Goal: Task Accomplishment & Management: Manage account settings

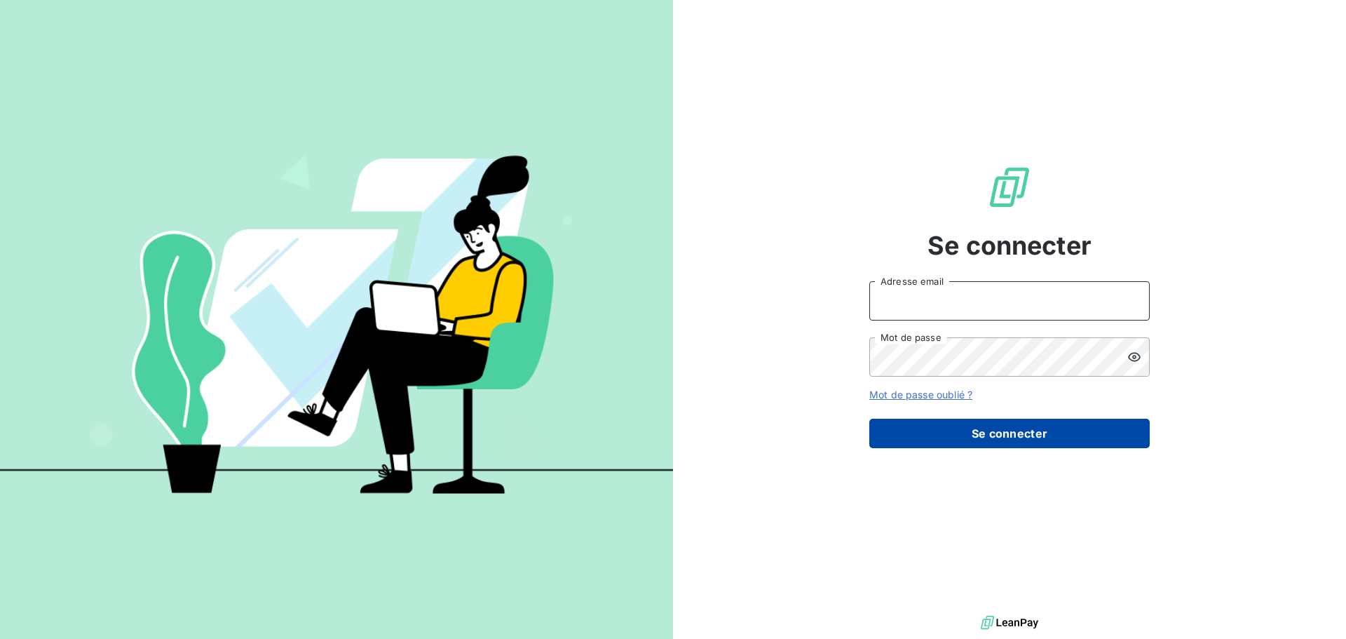
type input "[EMAIL_ADDRESS][DOMAIN_NAME]"
click at [1003, 421] on button "Se connecter" at bounding box center [1009, 433] width 280 height 29
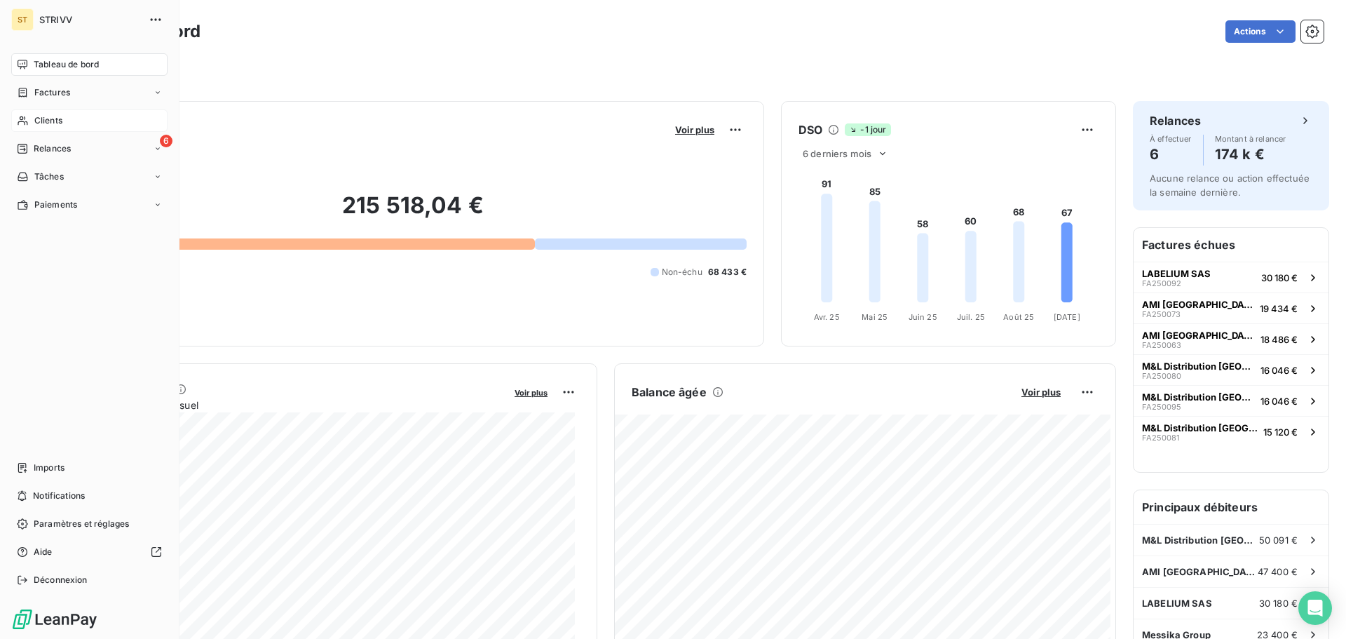
click at [72, 125] on div "Clients" at bounding box center [89, 120] width 156 height 22
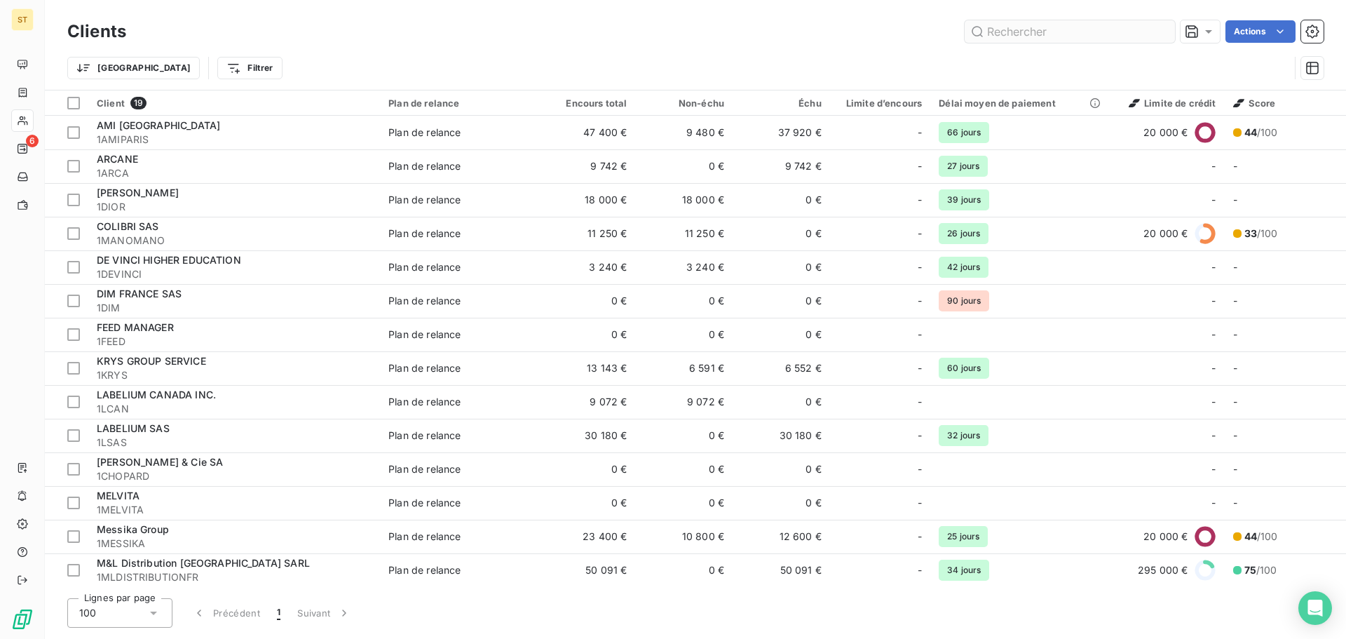
drag, startPoint x: 991, startPoint y: 31, endPoint x: 1000, endPoint y: 36, distance: 10.1
click at [1000, 36] on input "text" at bounding box center [1070, 31] width 210 height 22
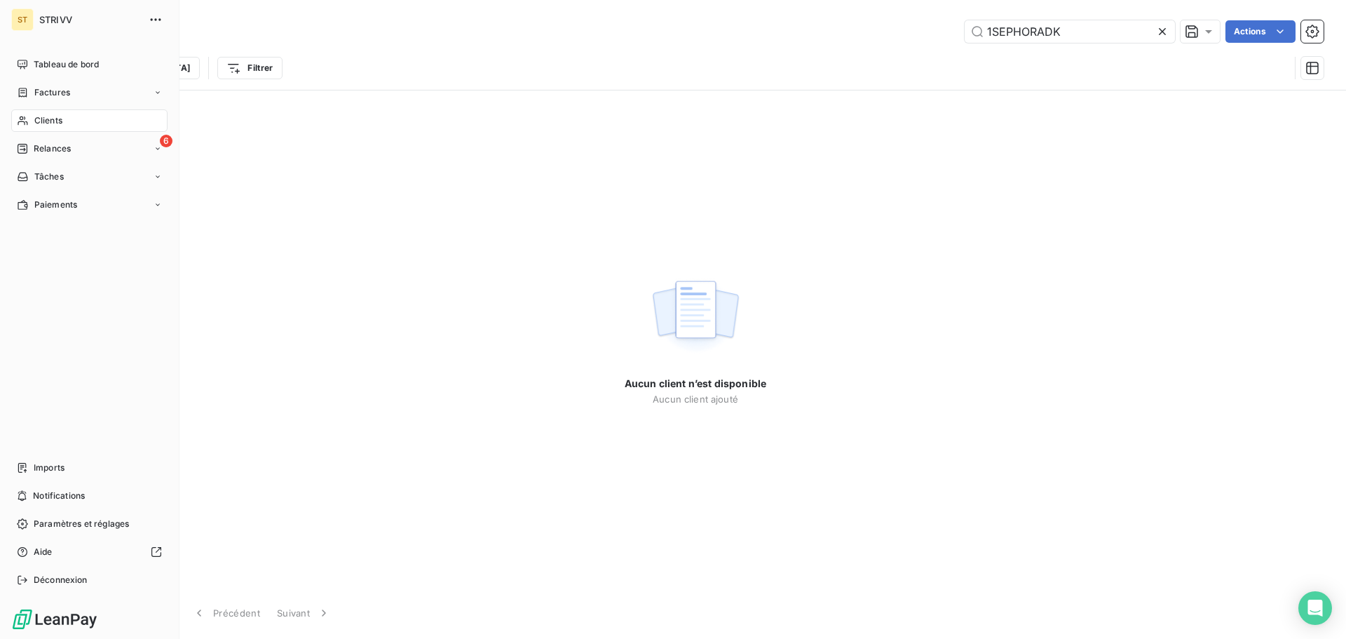
click at [62, 123] on span "Clients" at bounding box center [48, 120] width 28 height 13
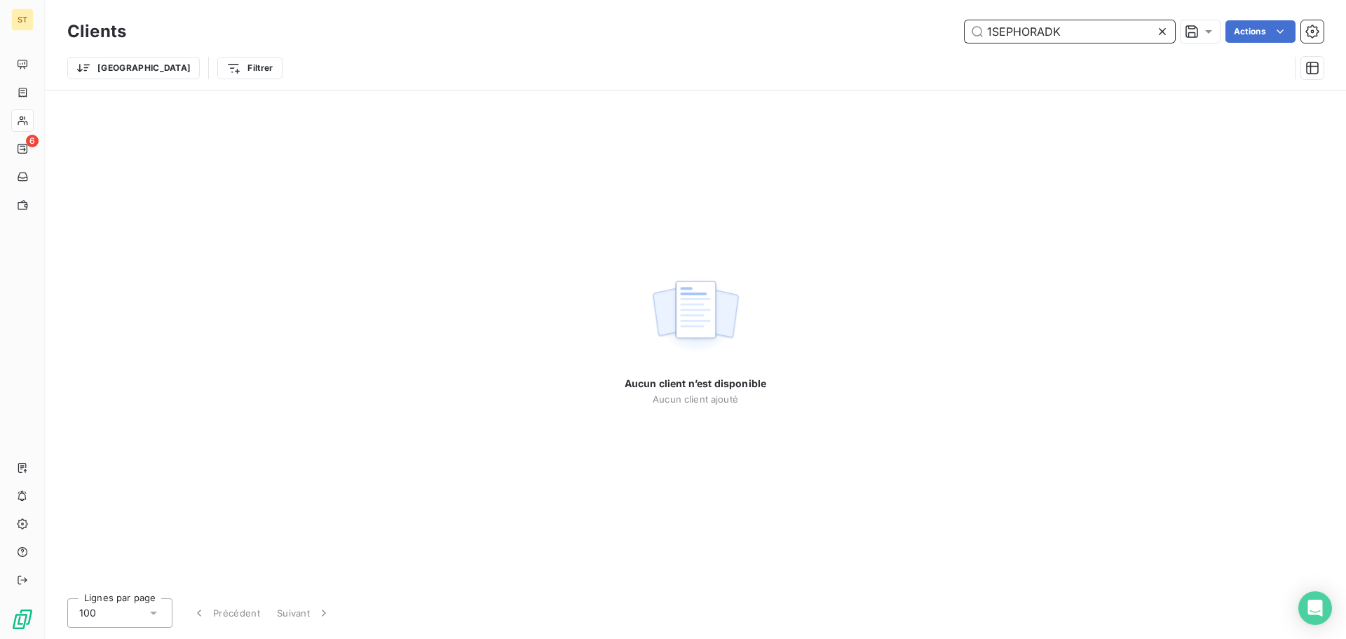
drag, startPoint x: 989, startPoint y: 29, endPoint x: 963, endPoint y: 29, distance: 25.9
click at [977, 29] on input "1SEPHORADK" at bounding box center [1070, 31] width 210 height 22
drag, startPoint x: 1038, startPoint y: 32, endPoint x: 1185, endPoint y: 48, distance: 148.0
click at [1169, 46] on div "Clients SEPHORADK Actions Trier Filtrer" at bounding box center [695, 53] width 1256 height 73
type input "SEPHORA"
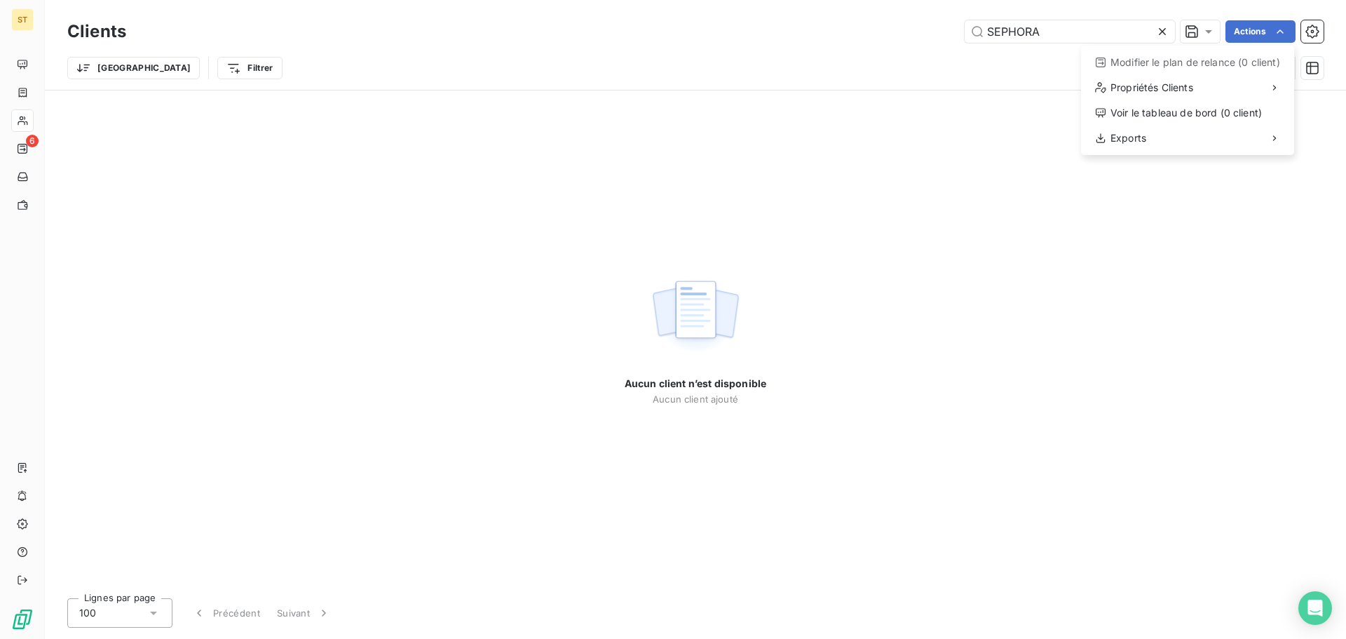
click at [875, 64] on html "ST 6 Clients SEPHORA Actions Modifier le plan de relance (0 client) Propriétés …" at bounding box center [673, 319] width 1346 height 639
click at [765, 175] on html "ST 6 Clients SEPHORA Actions Modifier le plan de relance (0 client) Propriétés …" at bounding box center [673, 319] width 1346 height 639
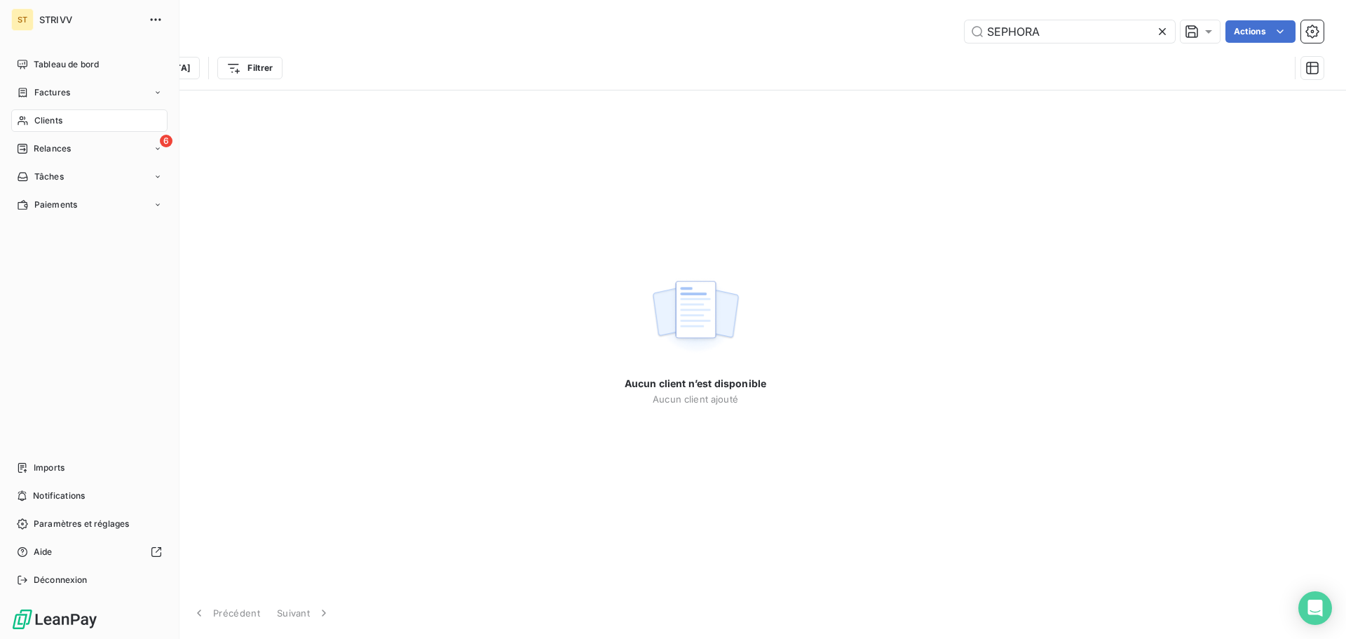
click at [66, 22] on span "STRIVV" at bounding box center [89, 19] width 101 height 11
click at [151, 20] on icon "button" at bounding box center [156, 20] width 14 height 14
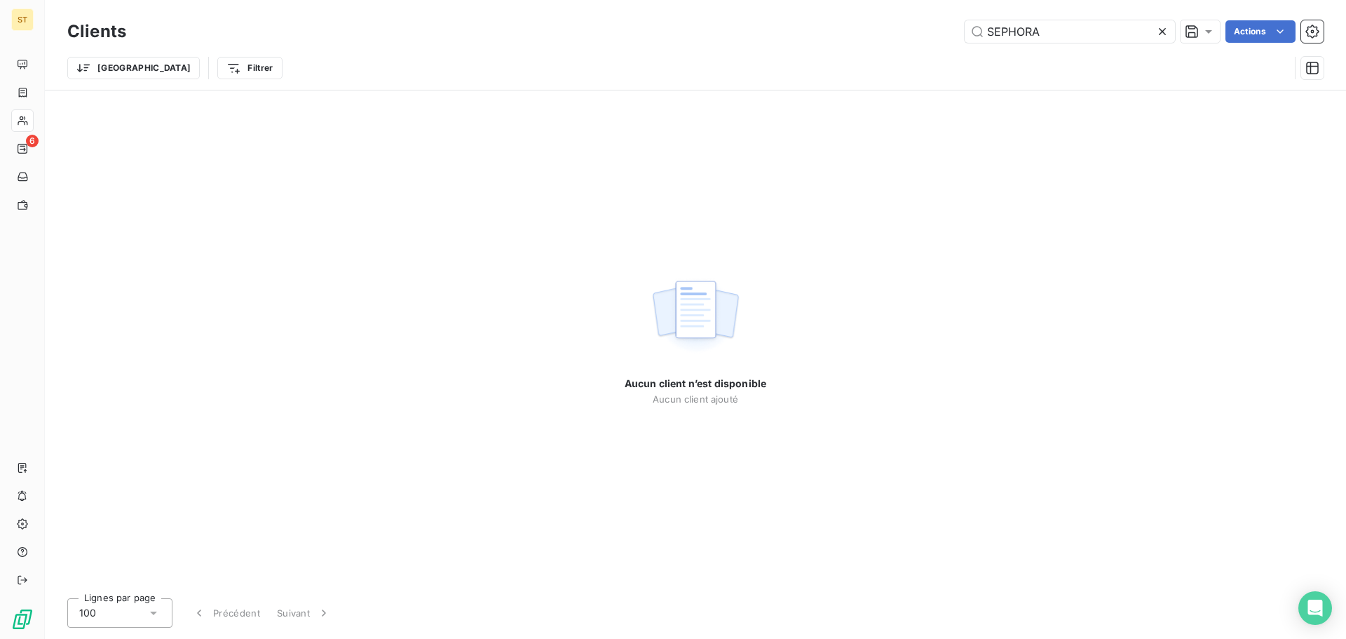
click at [493, 41] on div "SEPHORA Actions" at bounding box center [733, 31] width 1181 height 22
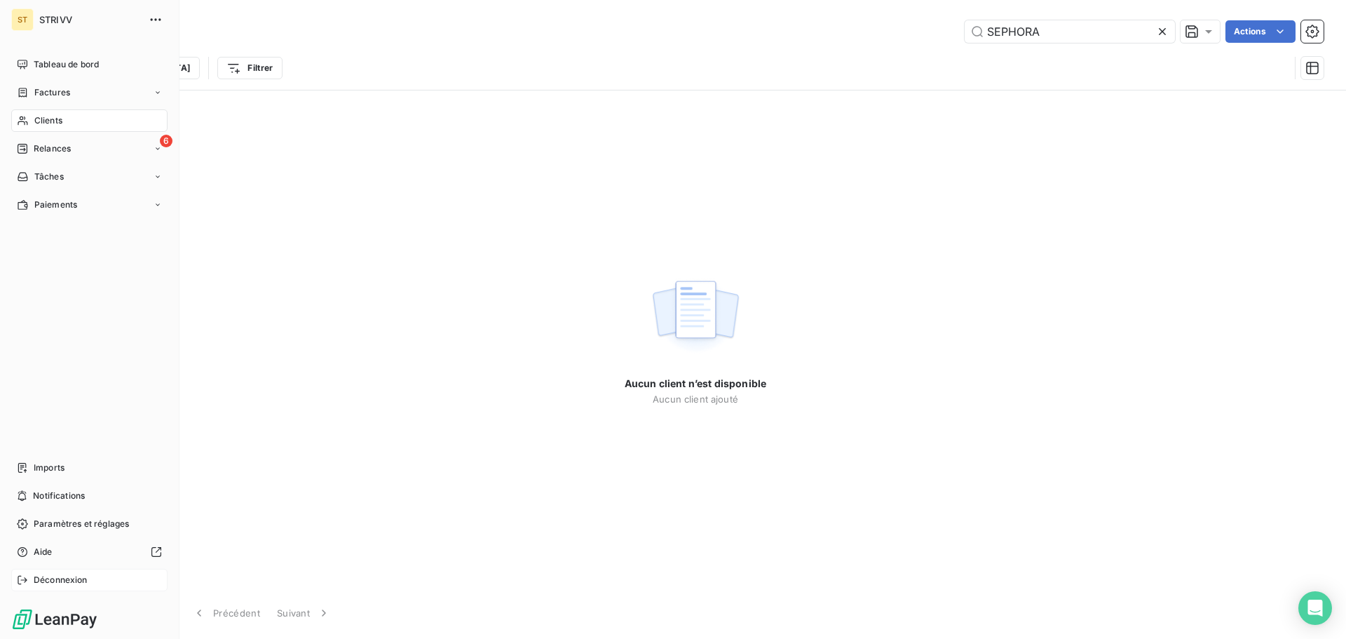
click at [76, 589] on div "Déconnexion" at bounding box center [89, 580] width 156 height 22
